Goal: Information Seeking & Learning: Compare options

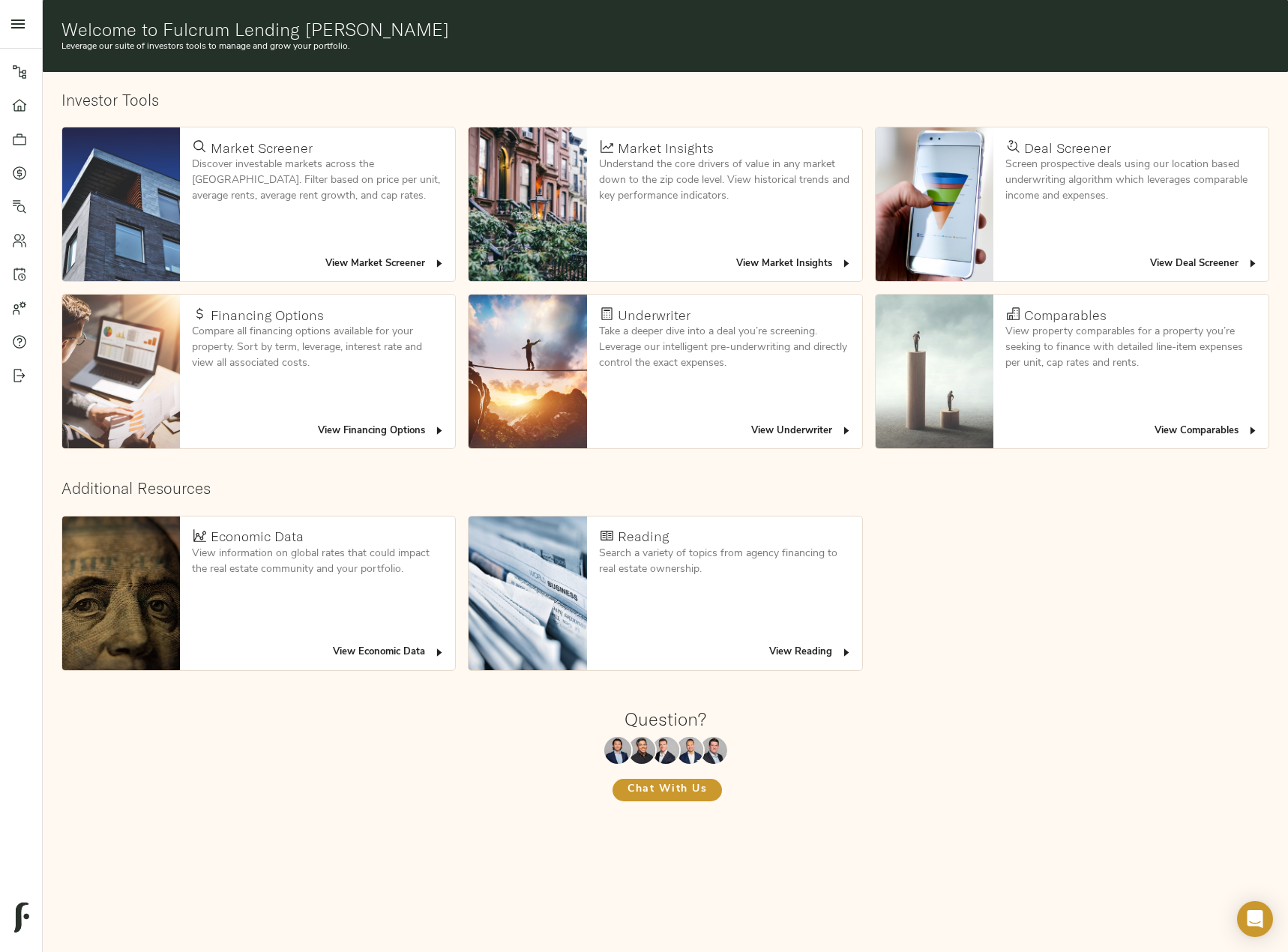
click at [19, 173] on icon at bounding box center [19, 173] width 4 height 8
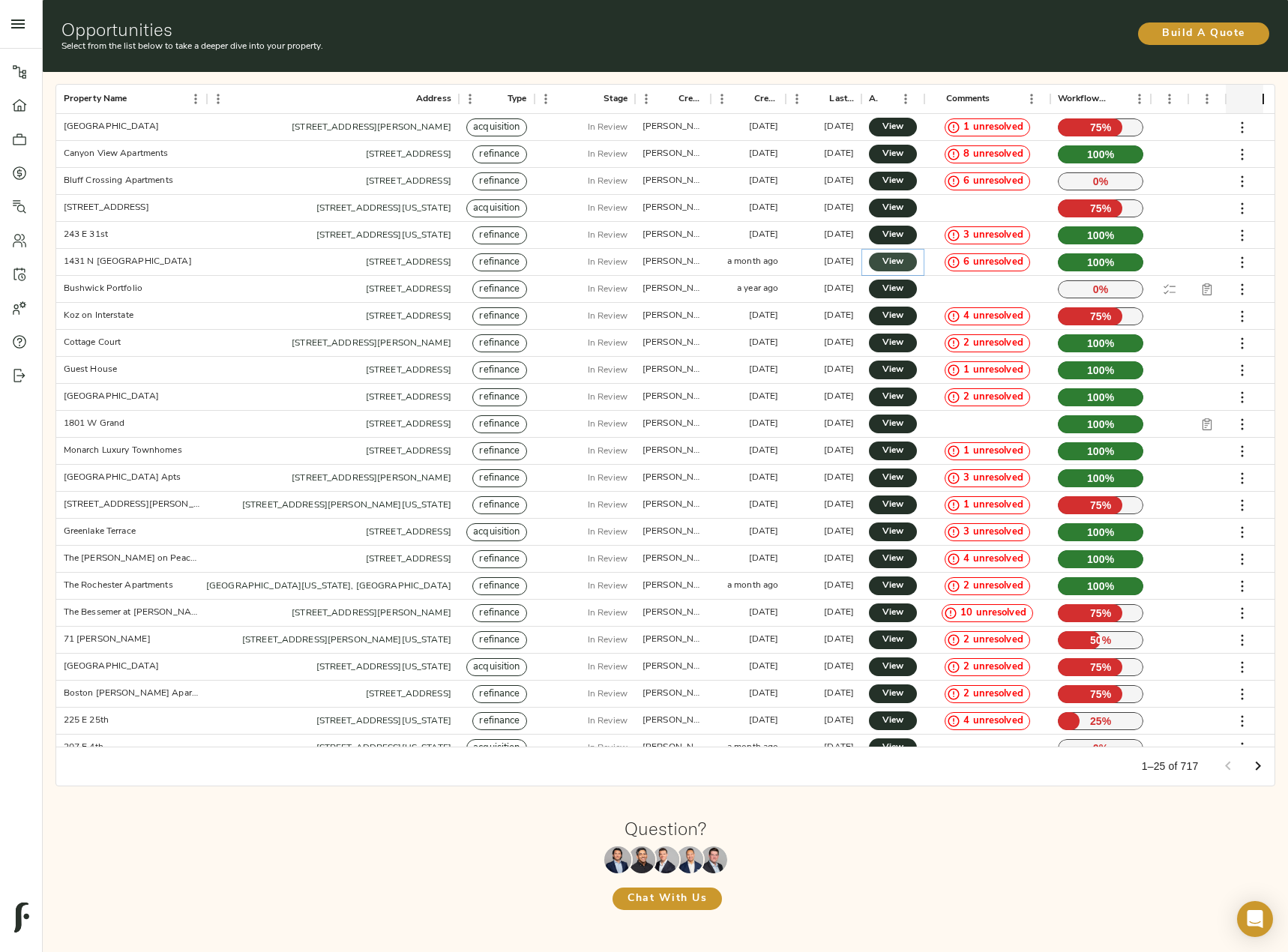
click at [893, 263] on span "View" at bounding box center [893, 262] width 18 height 16
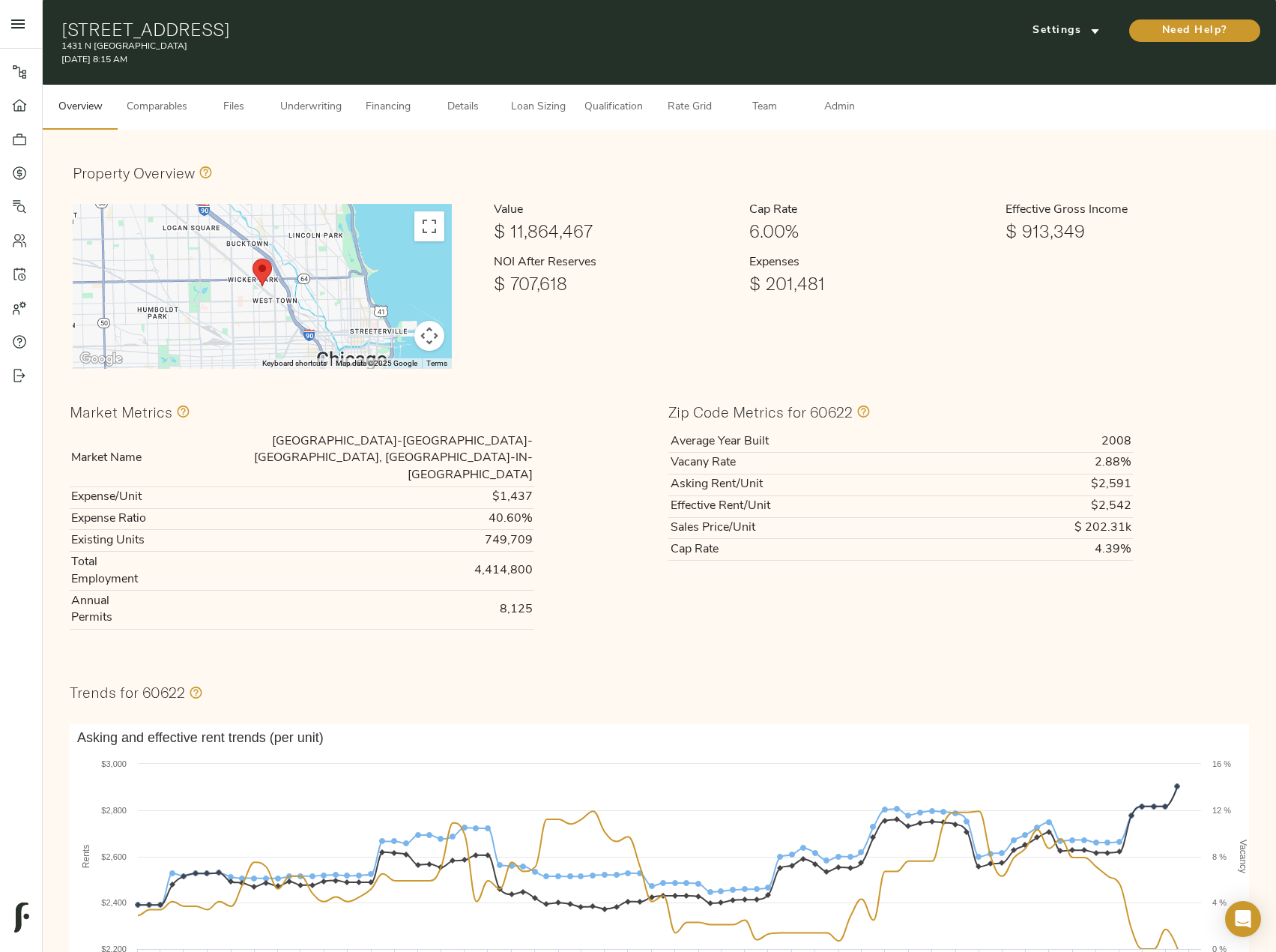
click at [183, 99] on span "Comparables" at bounding box center [157, 107] width 61 height 19
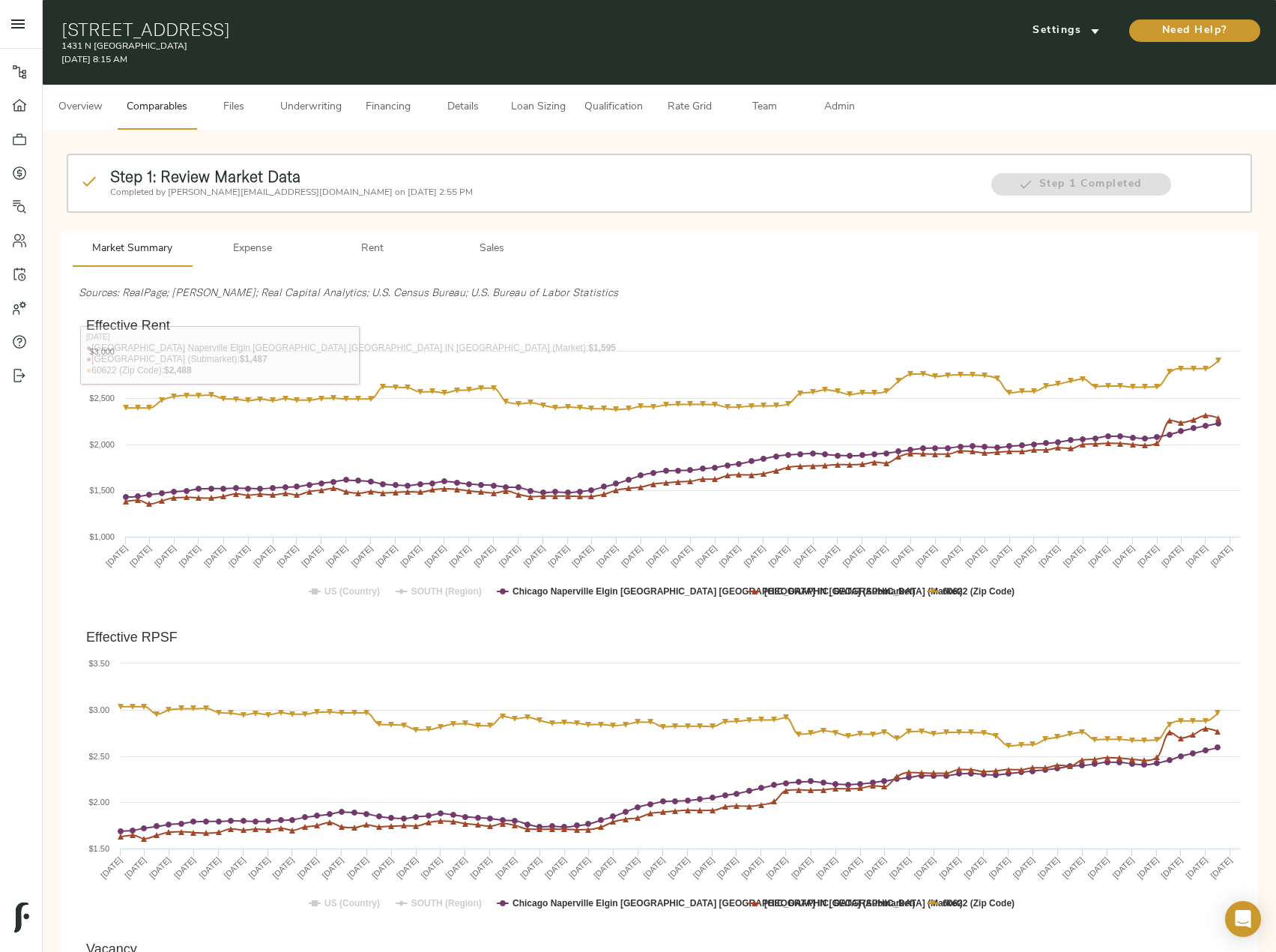
click at [368, 246] on span "Rent" at bounding box center [373, 248] width 102 height 19
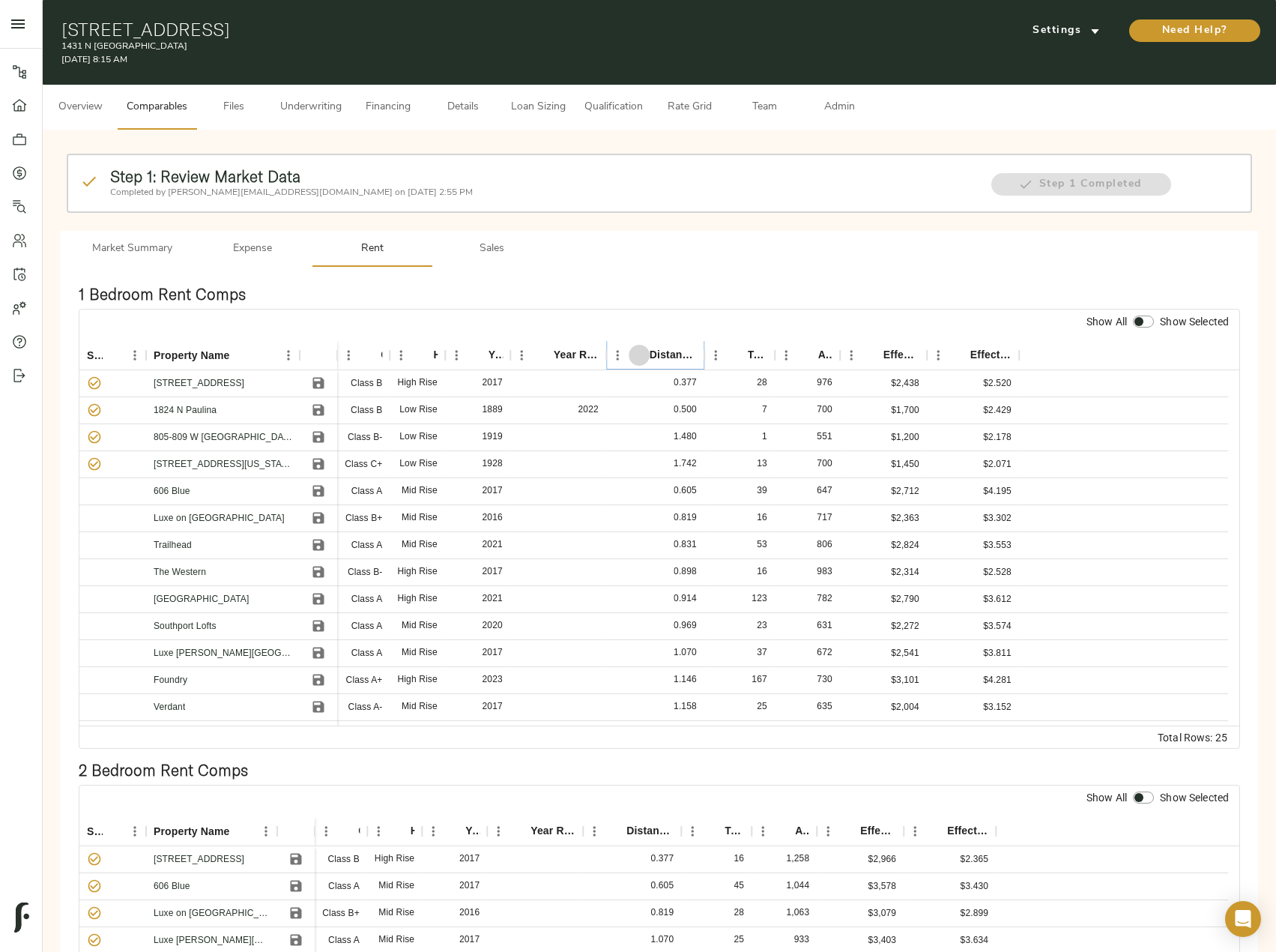
click at [645, 351] on icon "Sort" at bounding box center [639, 355] width 13 height 13
click at [639, 351] on icon "Sort" at bounding box center [638, 355] width 9 height 9
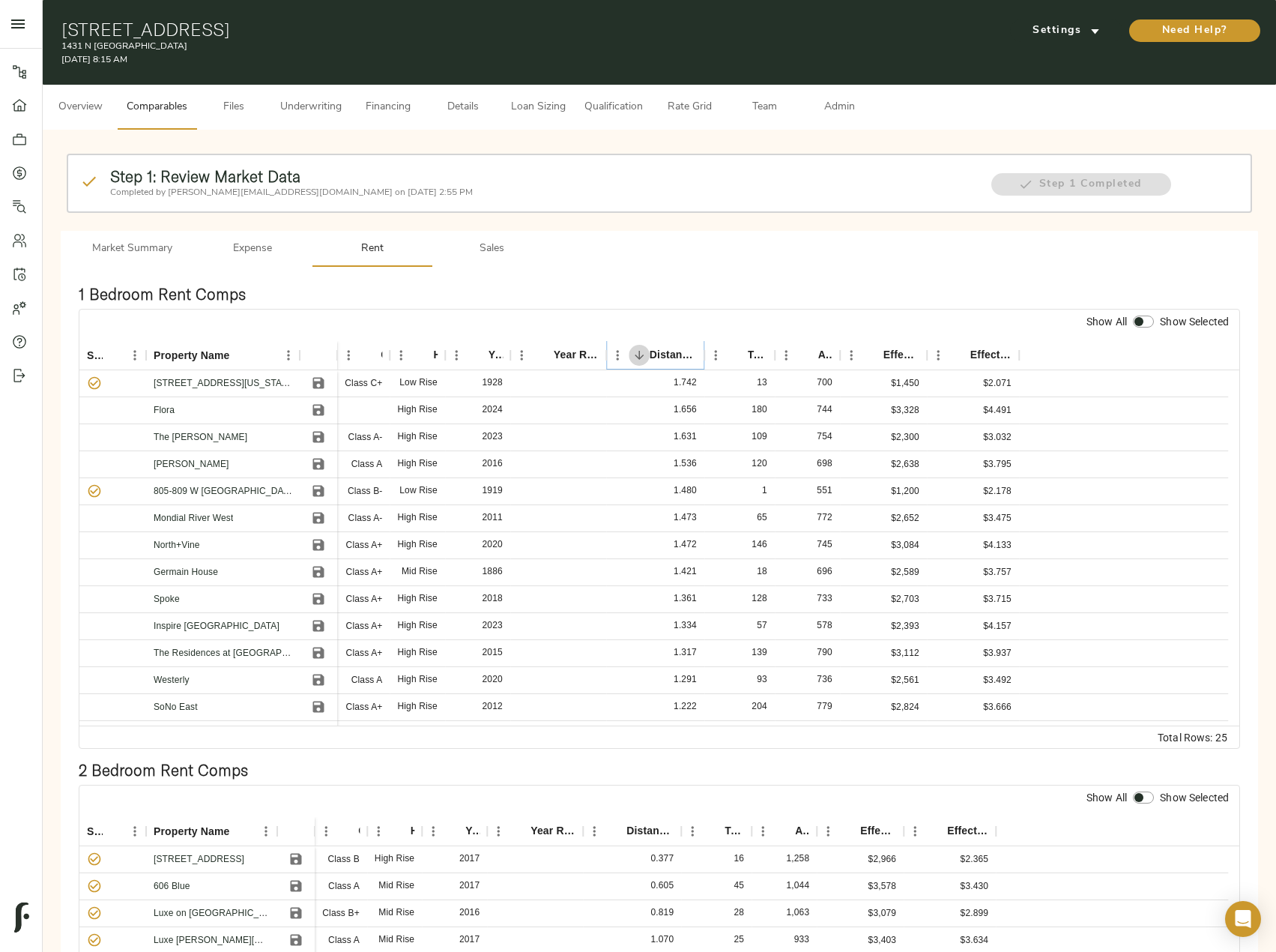
click at [639, 351] on icon "Sort" at bounding box center [638, 355] width 9 height 9
click at [639, 354] on icon "Sort" at bounding box center [638, 355] width 9 height 9
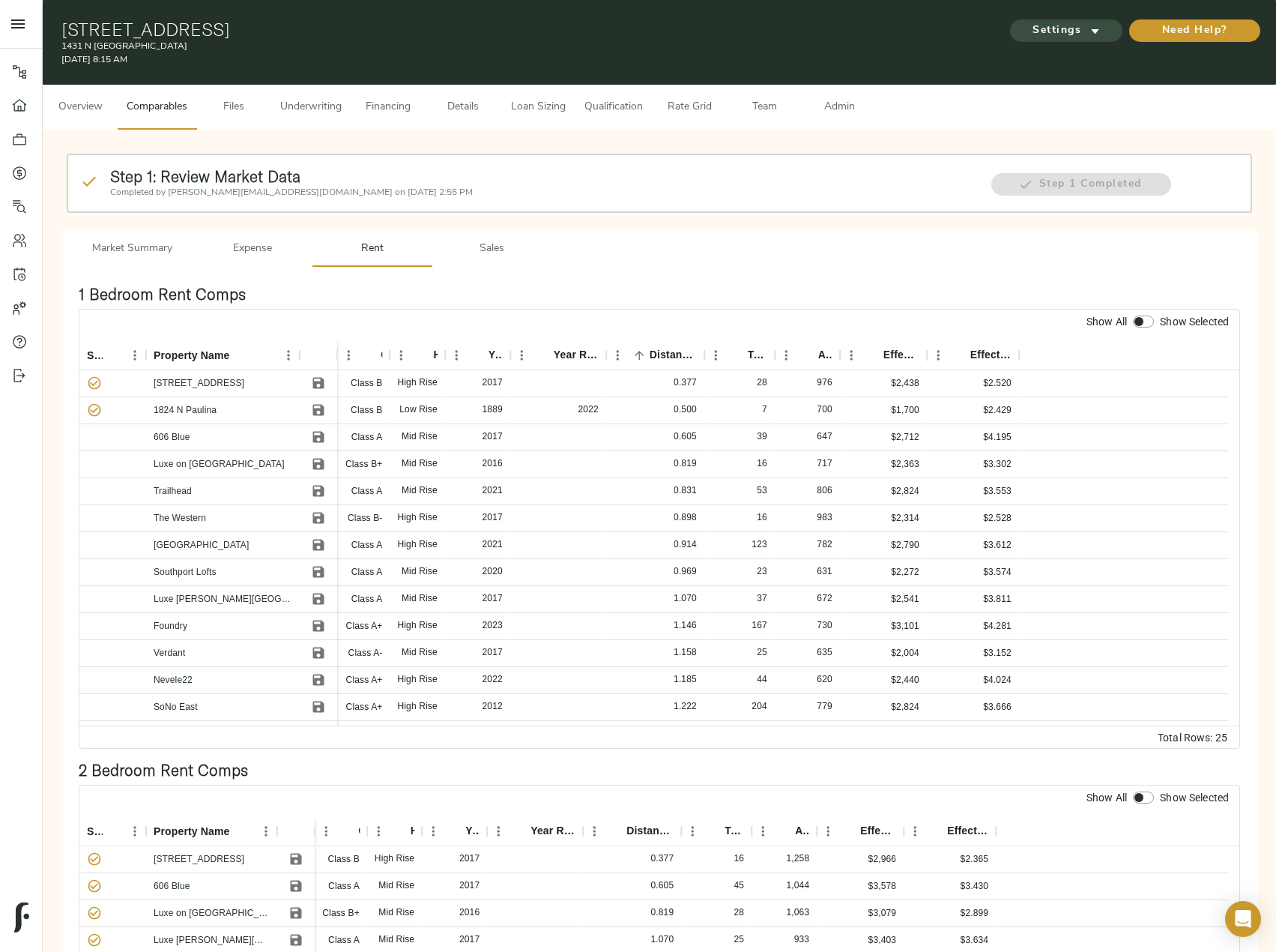
click at [1061, 22] on span "Settings" at bounding box center [1066, 30] width 82 height 19
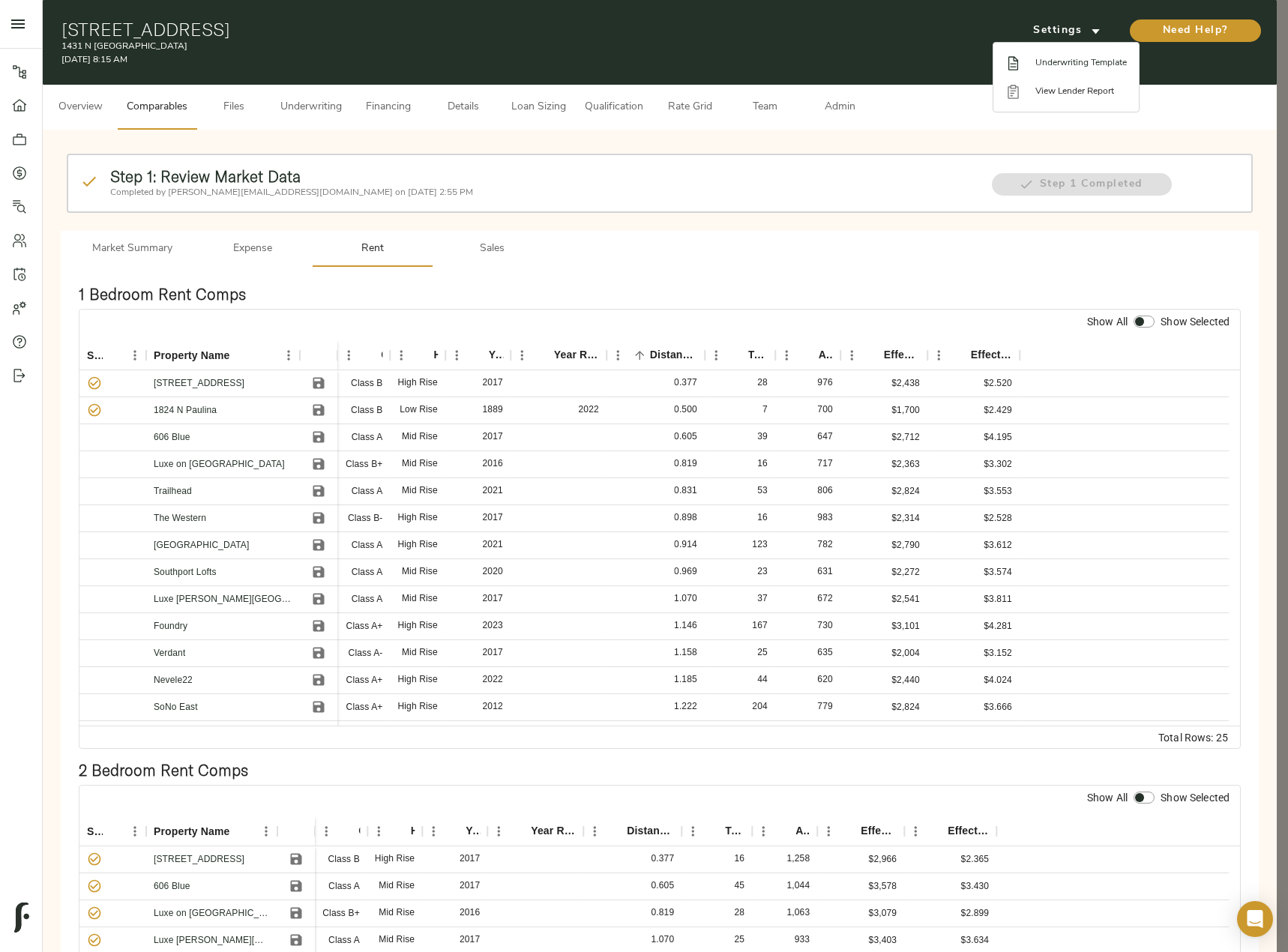
click at [1087, 58] on span "Underwriting Template" at bounding box center [1081, 63] width 91 height 13
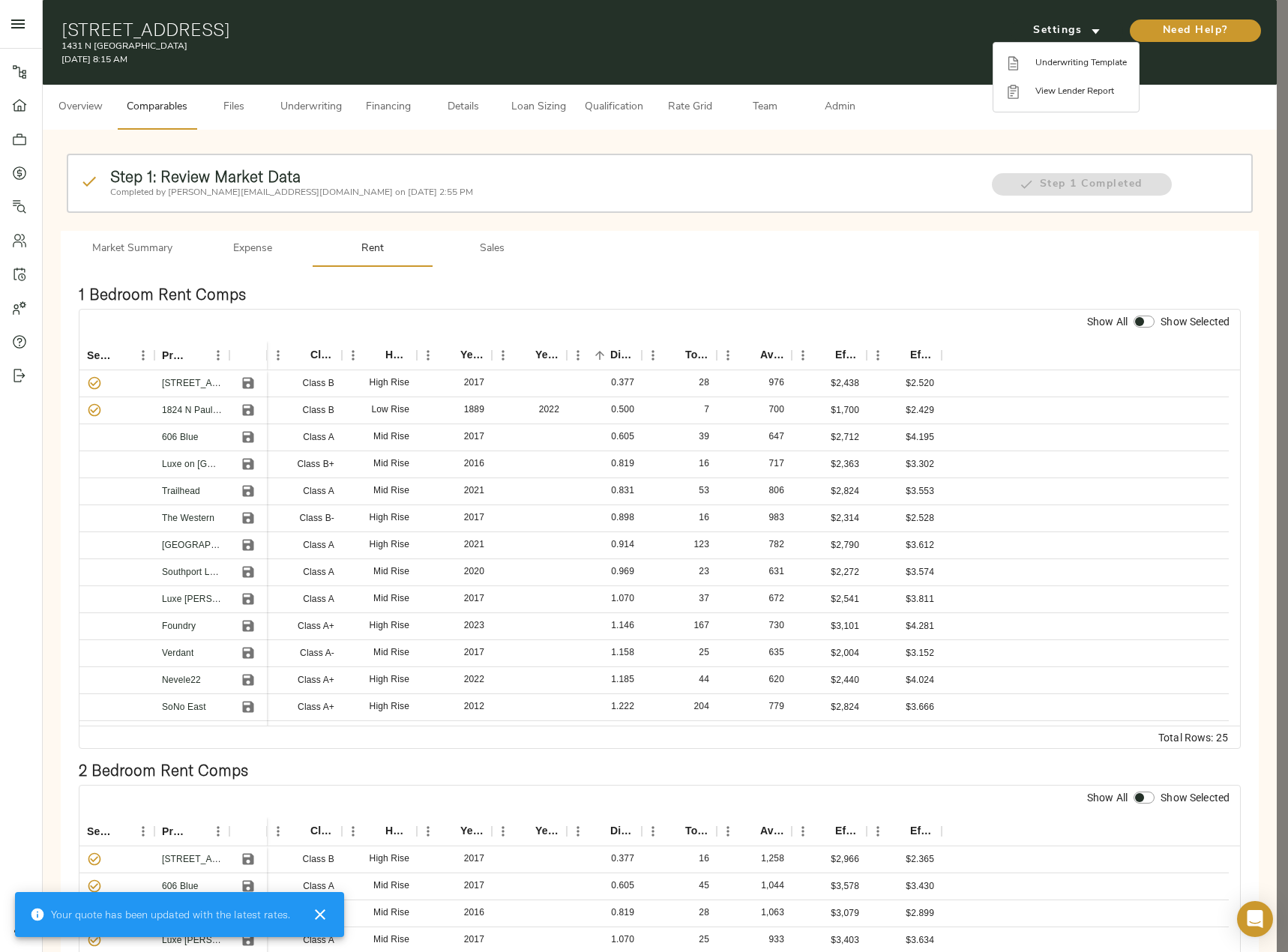
click at [742, 305] on div at bounding box center [644, 476] width 1288 height 952
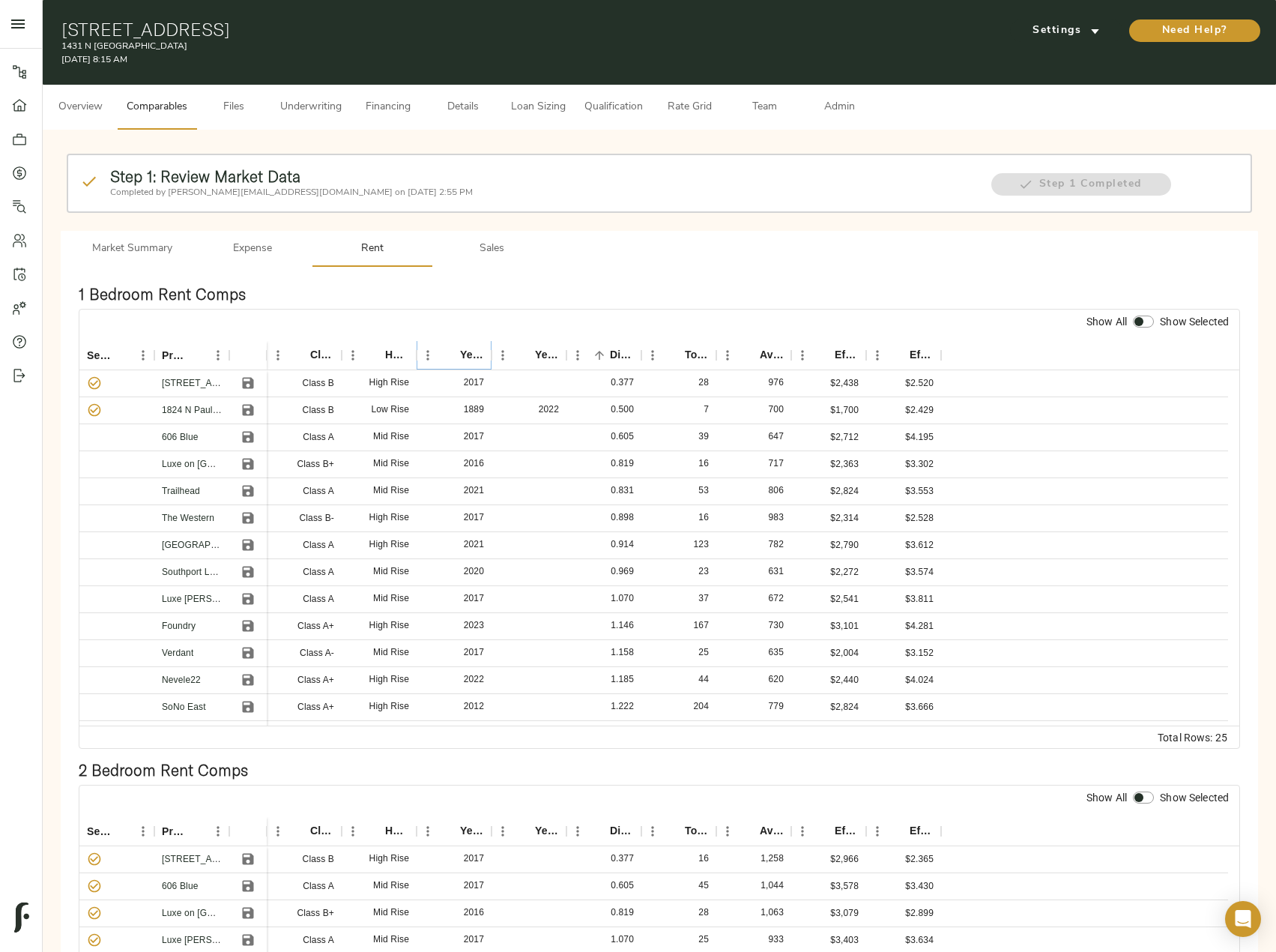
click at [452, 349] on icon "Sort" at bounding box center [449, 355] width 13 height 13
click at [425, 354] on div "Height" at bounding box center [416, 355] width 18 height 30
click at [456, 357] on icon "Sort" at bounding box center [449, 355] width 13 height 13
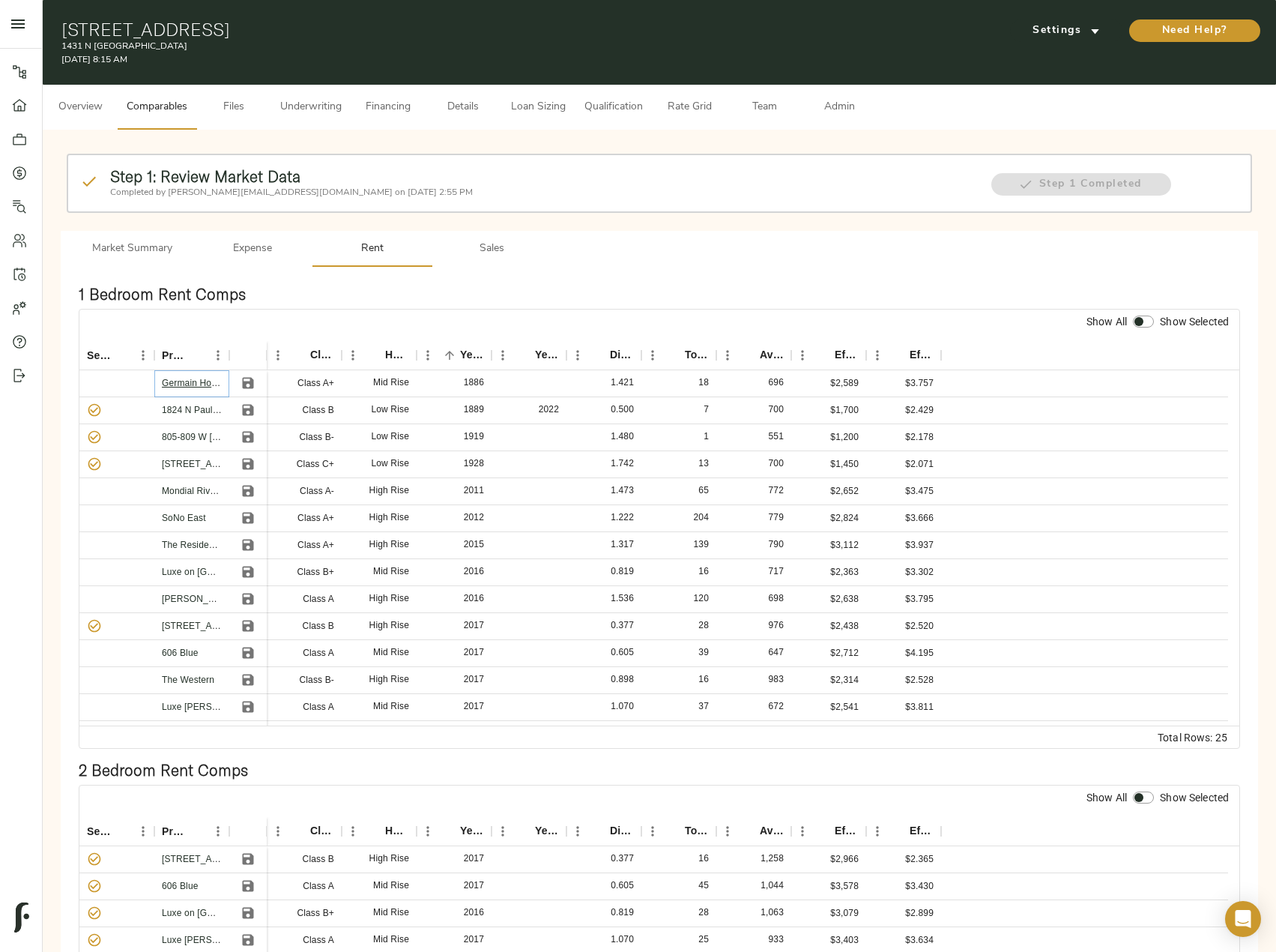
click at [197, 385] on link "Germain House" at bounding box center [194, 383] width 64 height 11
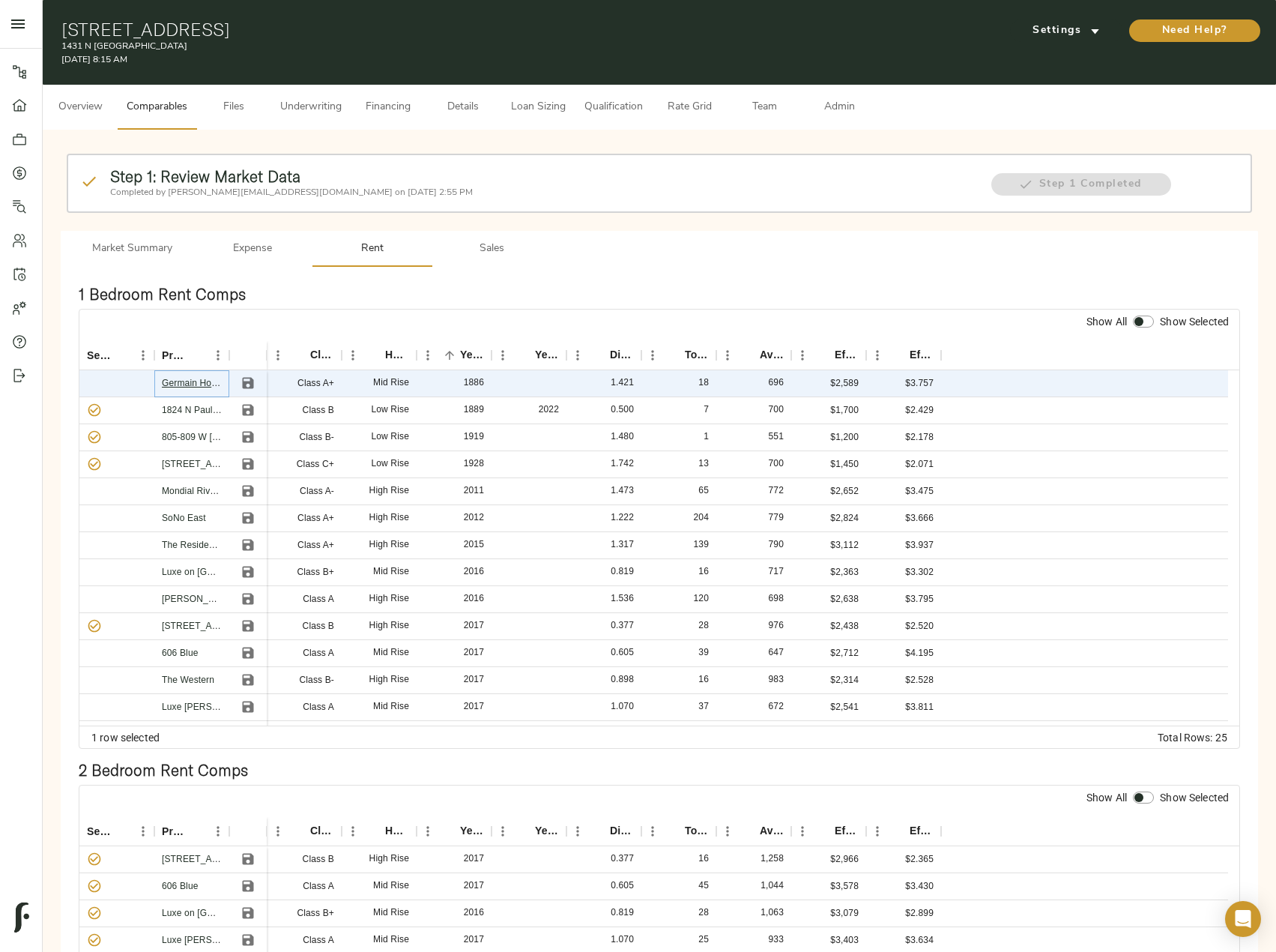
click at [197, 383] on link "Germain House" at bounding box center [194, 383] width 64 height 11
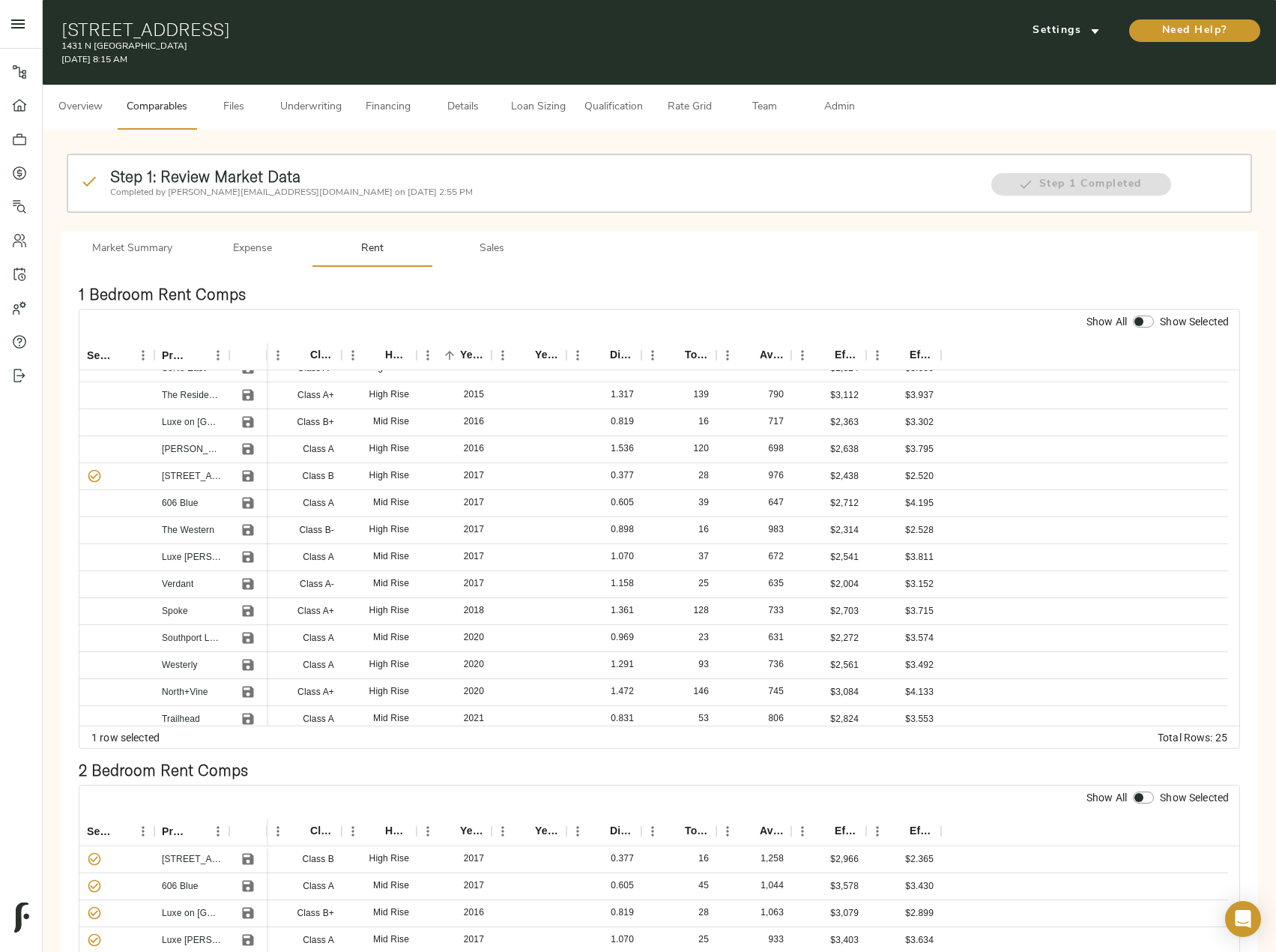
scroll to position [225, 0]
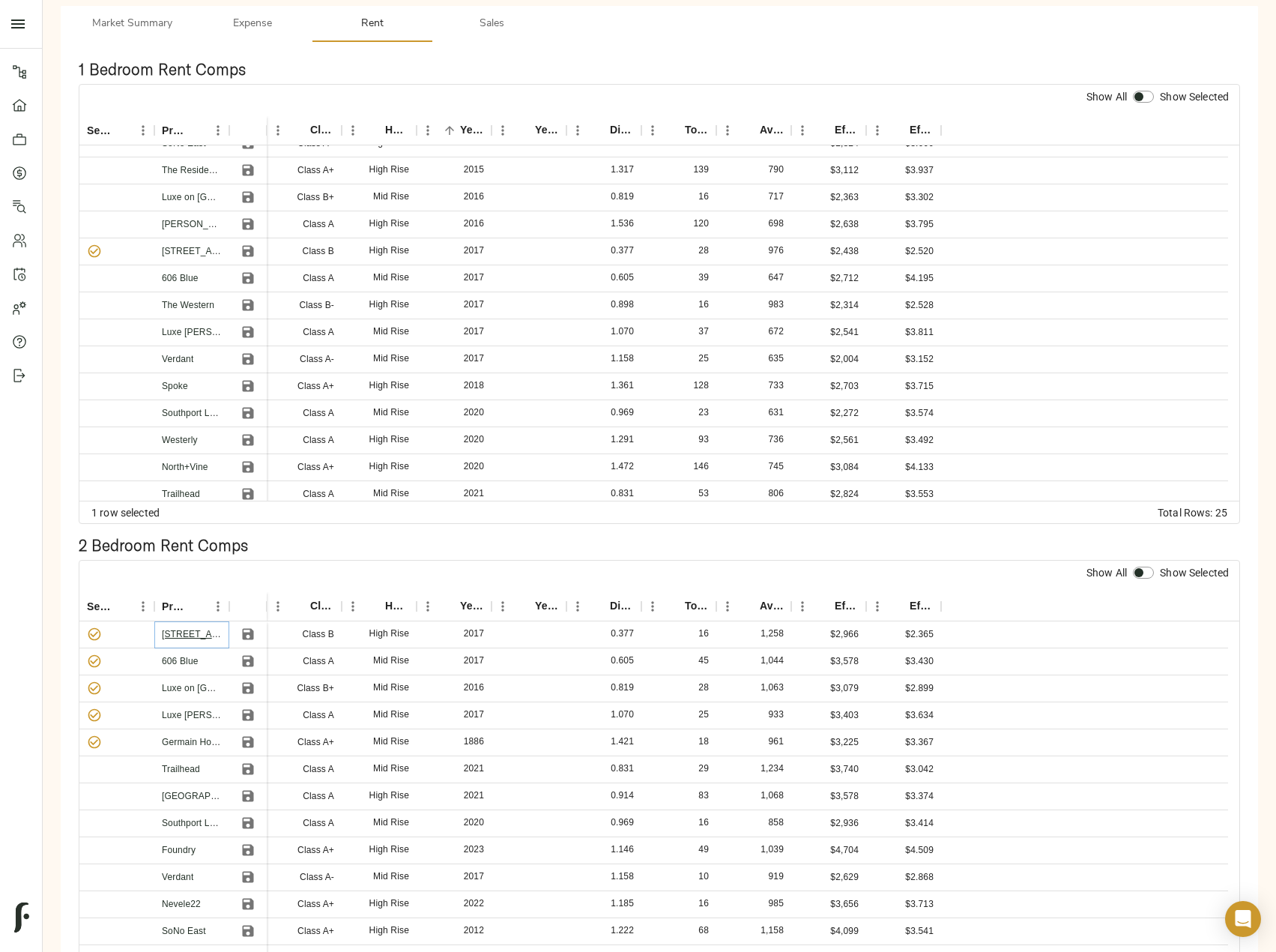
click at [200, 634] on link "[STREET_ADDRESS]" at bounding box center [207, 634] width 90 height 11
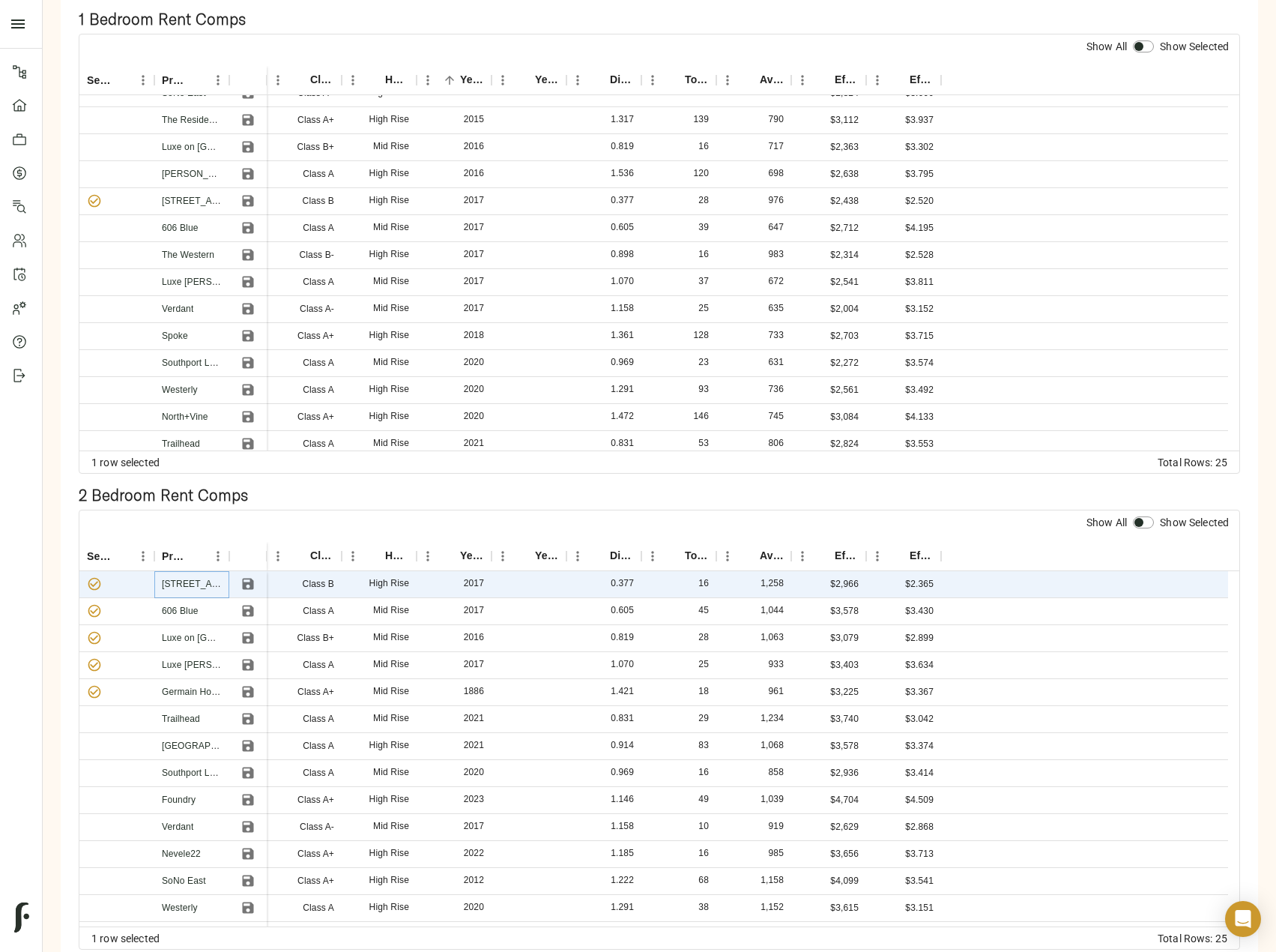
scroll to position [300, 0]
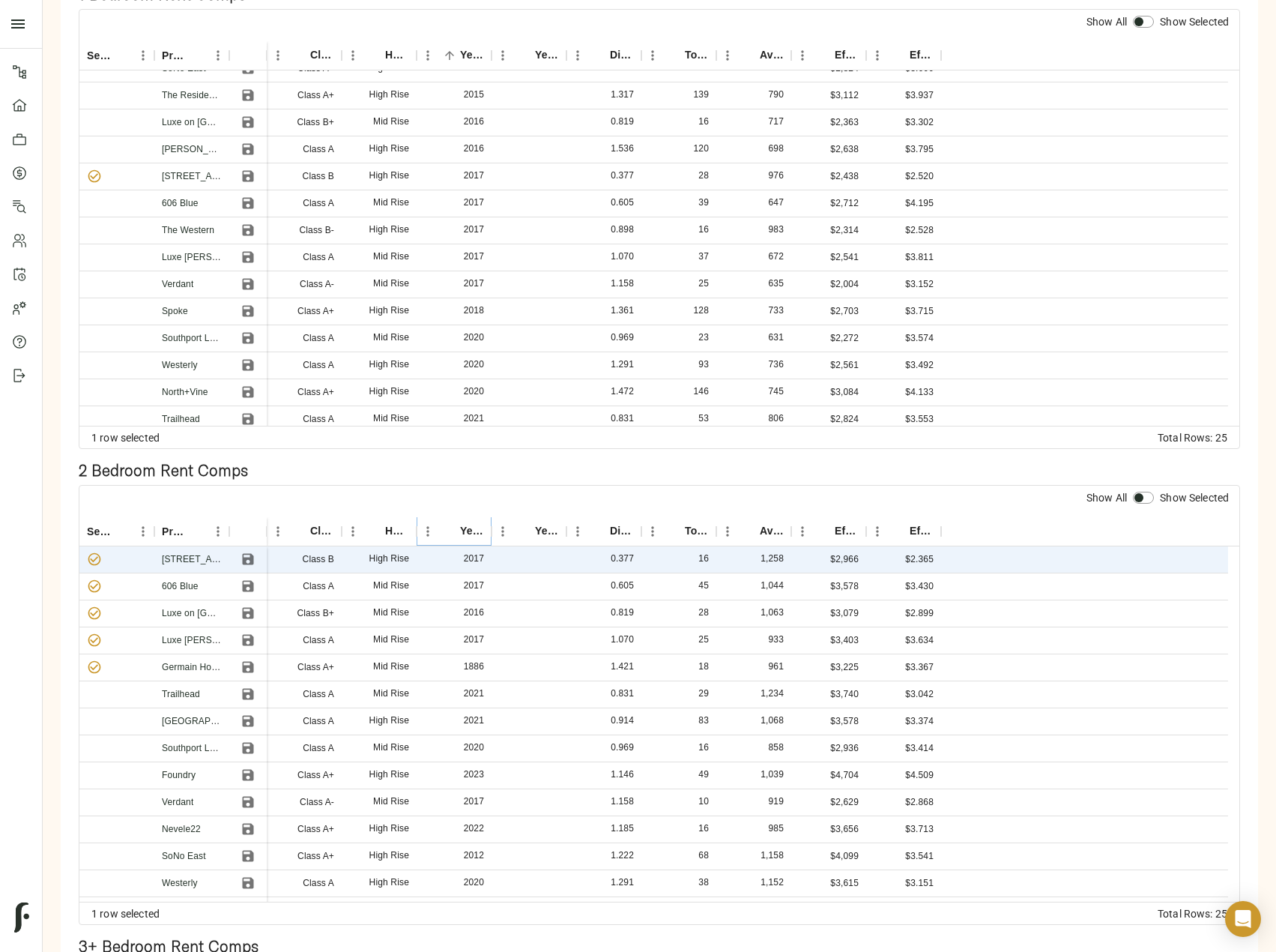
click at [443, 530] on icon "Sort" at bounding box center [449, 532] width 13 height 13
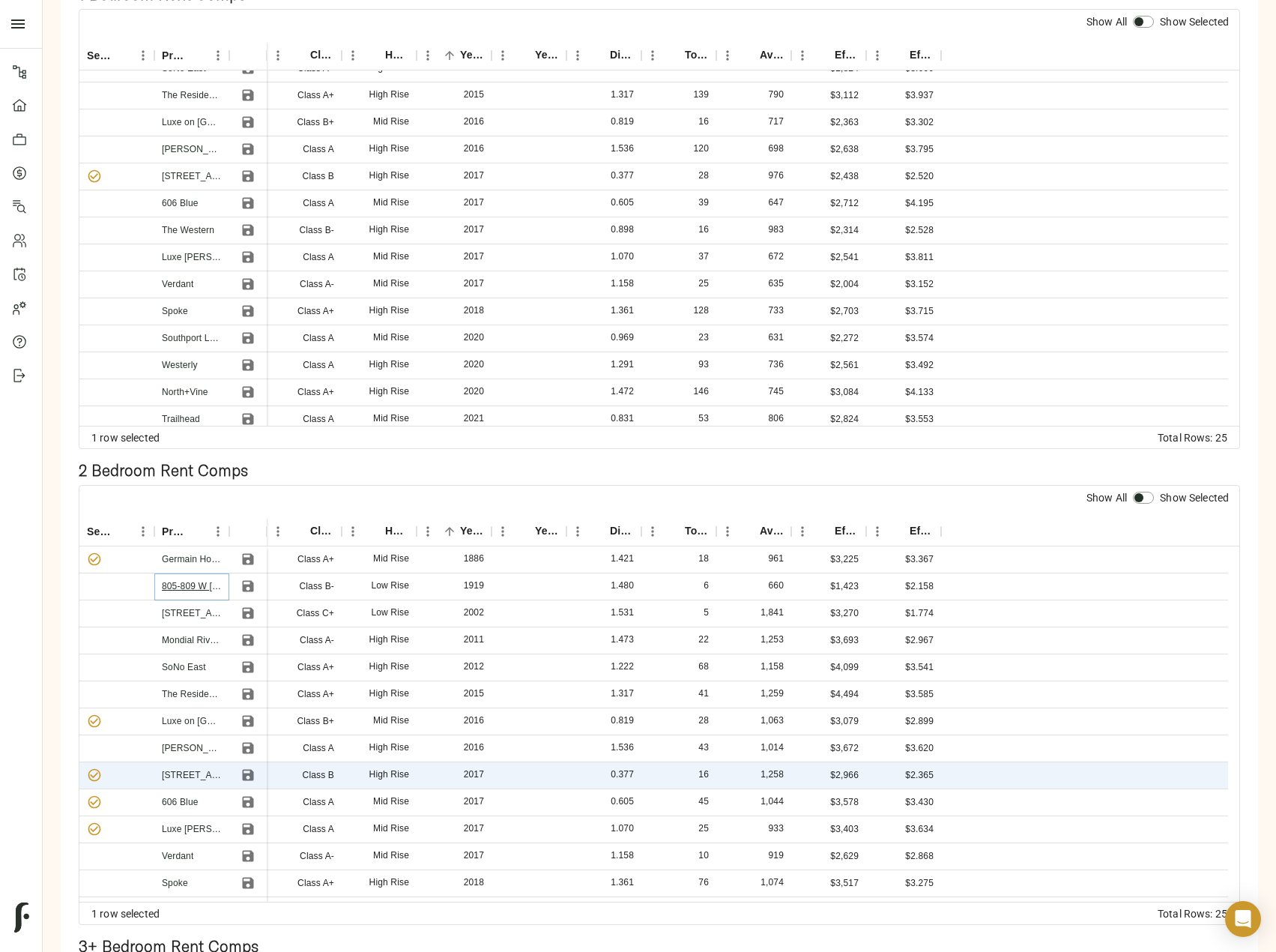
click at [202, 589] on link "805-809 W [GEOGRAPHIC_DATA]" at bounding box center [234, 586] width 143 height 11
